Goal: Task Accomplishment & Management: Use online tool/utility

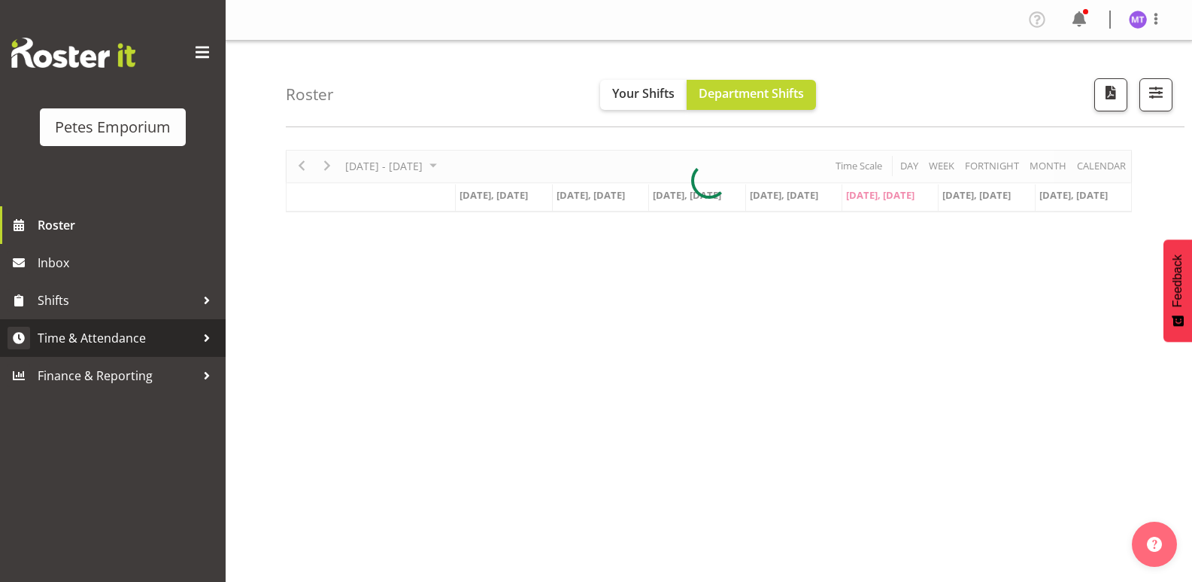
click at [120, 331] on span "Time & Attendance" at bounding box center [117, 337] width 158 height 23
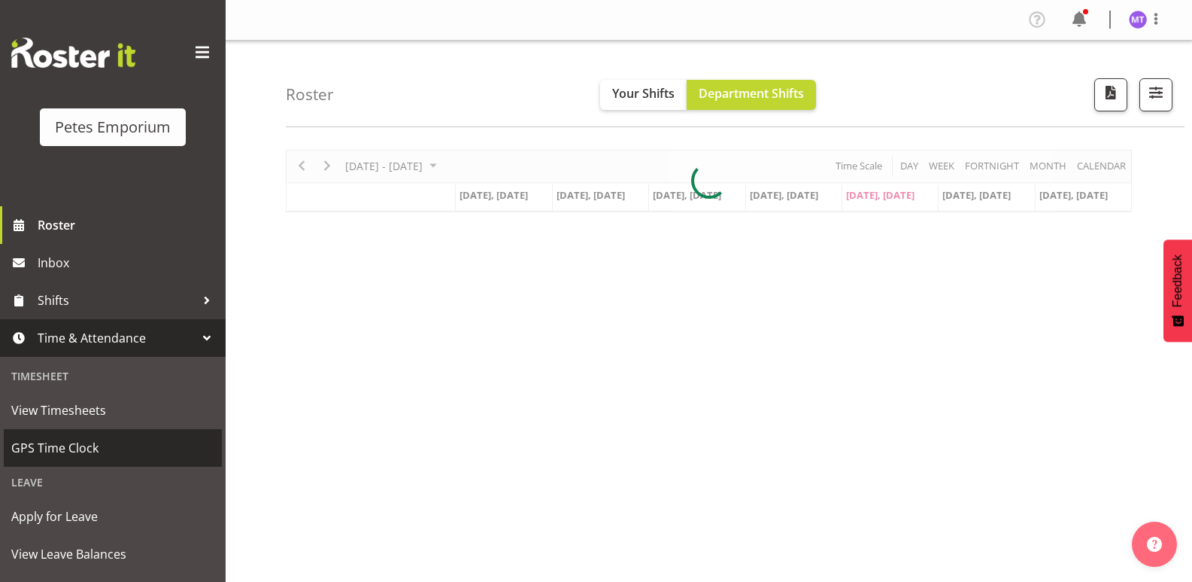
click at [91, 444] on span "GPS Time Clock" at bounding box center [112, 447] width 203 height 23
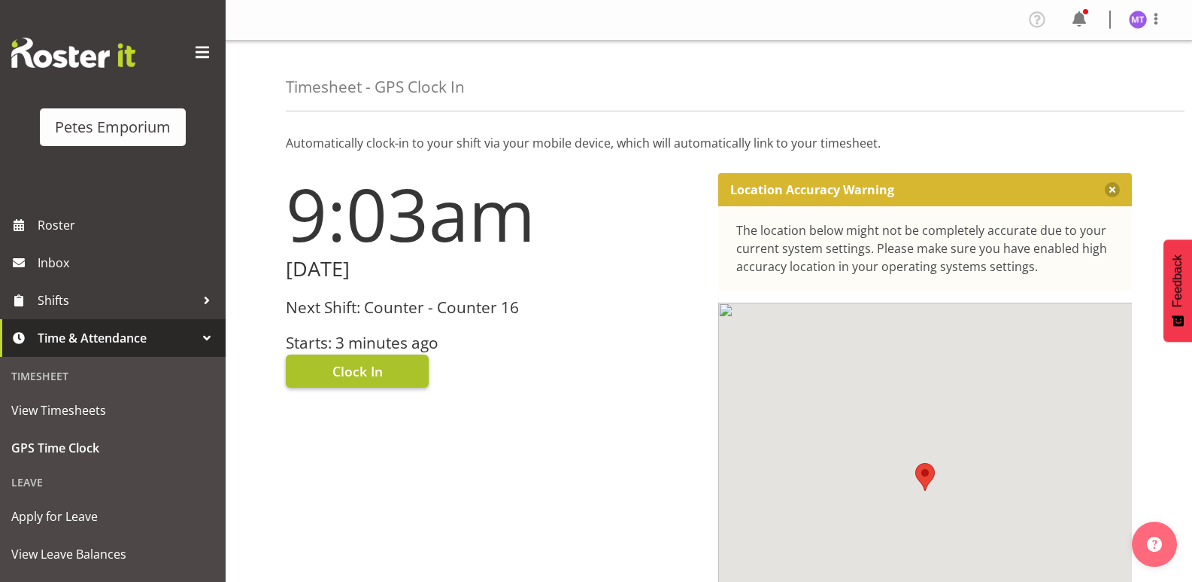
click at [380, 369] on span "Clock In" at bounding box center [358, 371] width 50 height 20
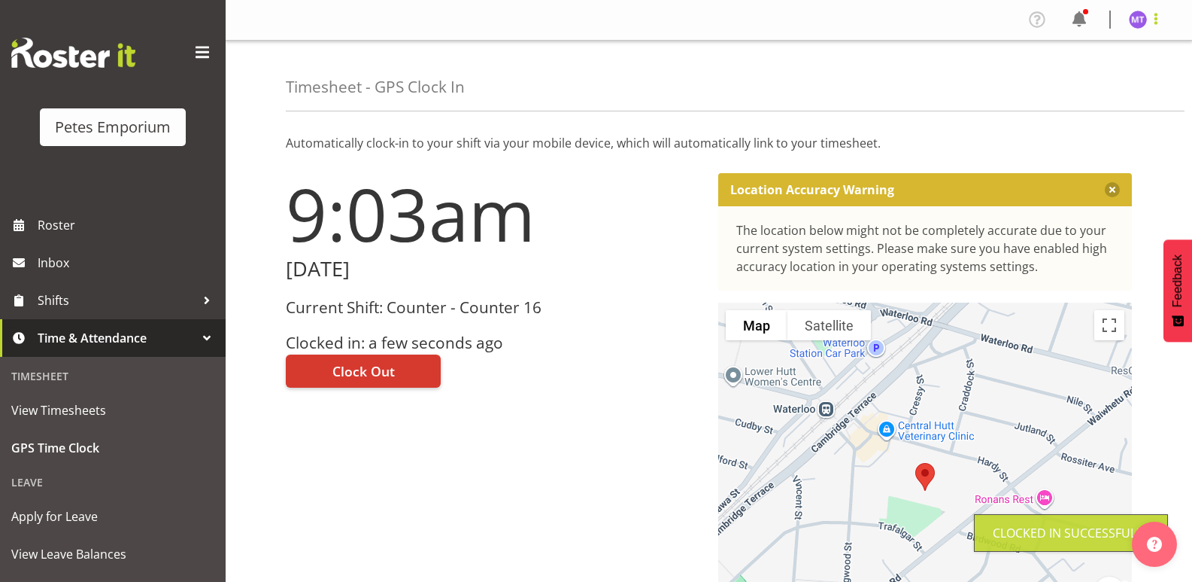
click at [1156, 24] on span at bounding box center [1156, 19] width 18 height 18
click at [1085, 80] on link "Log Out" at bounding box center [1093, 78] width 144 height 27
